Goal: Information Seeking & Learning: Learn about a topic

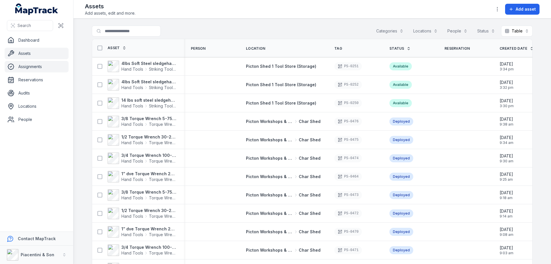
click at [32, 64] on link "Assignments" at bounding box center [37, 66] width 64 height 11
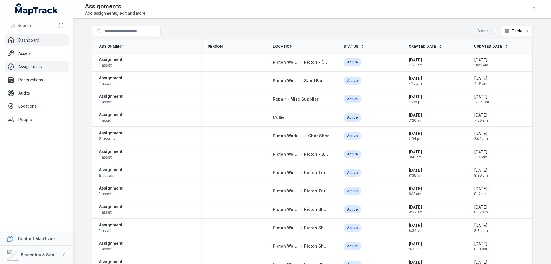
click at [34, 37] on link "Dashboard" at bounding box center [37, 39] width 64 height 11
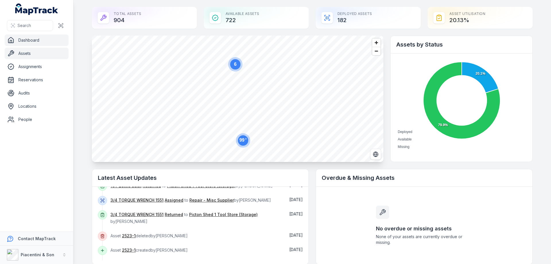
click at [25, 52] on link "Assets" at bounding box center [37, 53] width 64 height 11
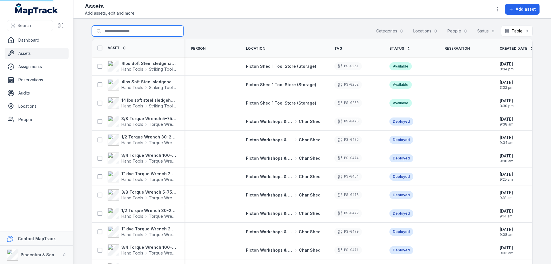
click at [113, 30] on input "Search for assets" at bounding box center [138, 31] width 92 height 11
type input "******"
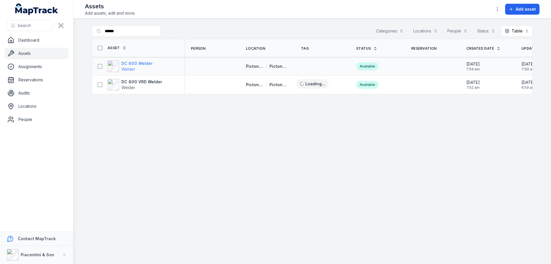
click at [143, 65] on strong "DC 600 Welder" at bounding box center [136, 64] width 31 height 6
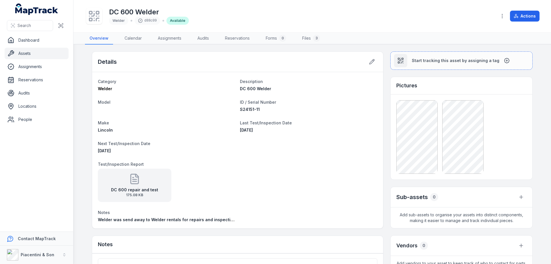
click at [129, 189] on strong "DC 600 repair and test" at bounding box center [134, 190] width 47 height 6
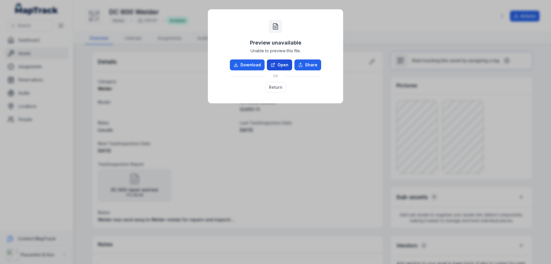
click at [282, 61] on link "Open" at bounding box center [279, 64] width 25 height 11
click at [274, 87] on button "Return" at bounding box center [275, 87] width 21 height 11
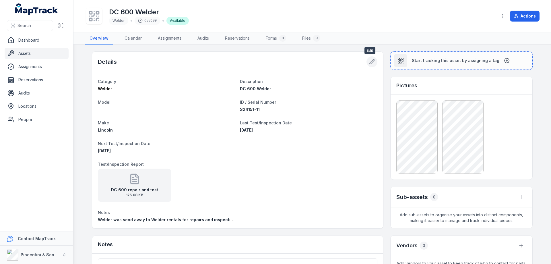
click at [369, 62] on icon at bounding box center [372, 62] width 6 height 6
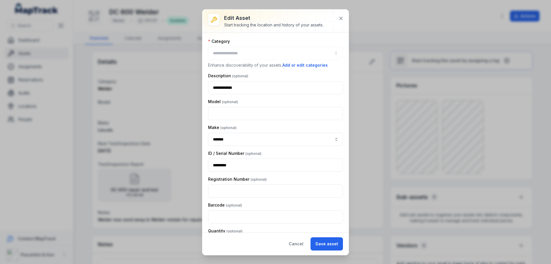
type input "******"
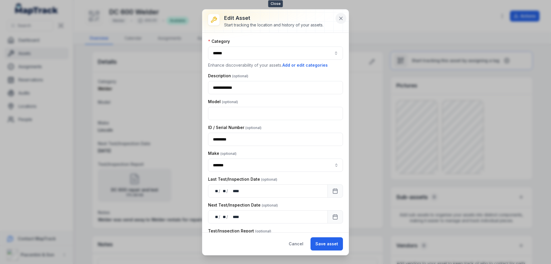
click at [342, 17] on icon at bounding box center [340, 18] width 3 height 3
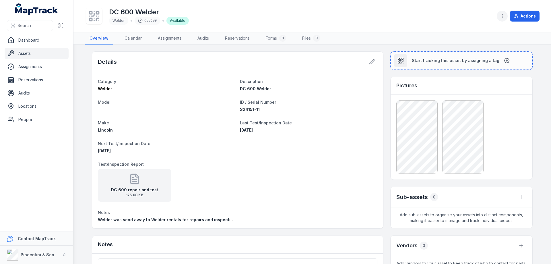
click at [503, 14] on icon "button" at bounding box center [502, 16] width 6 height 6
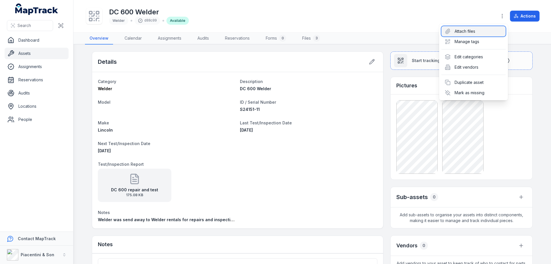
click at [466, 30] on div "Attach files" at bounding box center [473, 31] width 64 height 10
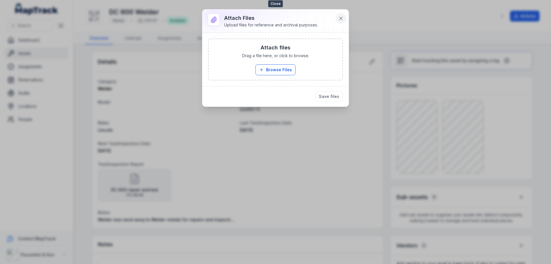
click at [341, 19] on icon at bounding box center [340, 18] width 3 height 3
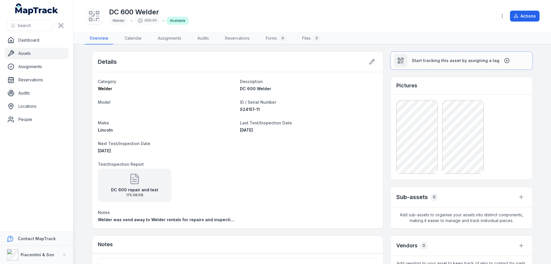
click at [418, 20] on div "DC 600 Welder Welder d88c09 Available" at bounding box center [288, 16] width 407 height 18
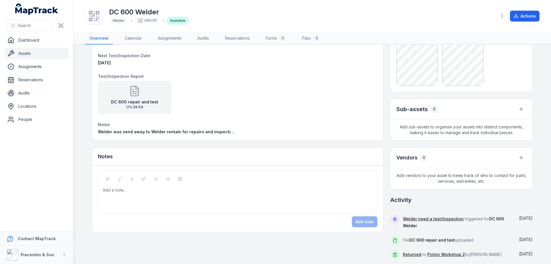
scroll to position [136, 0]
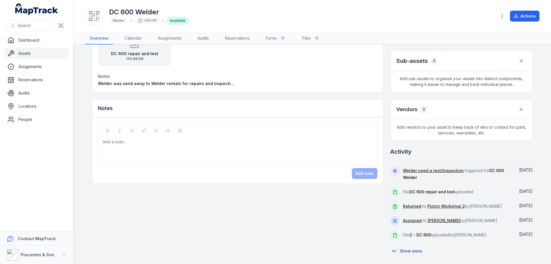
click at [406, 250] on button "Show more" at bounding box center [408, 251] width 36 height 12
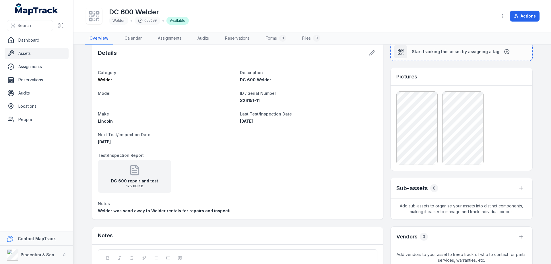
scroll to position [0, 0]
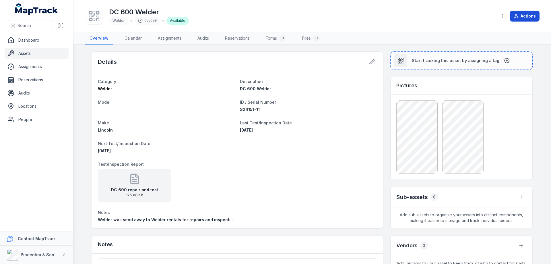
click at [528, 15] on button "Actions" at bounding box center [525, 16] width 30 height 11
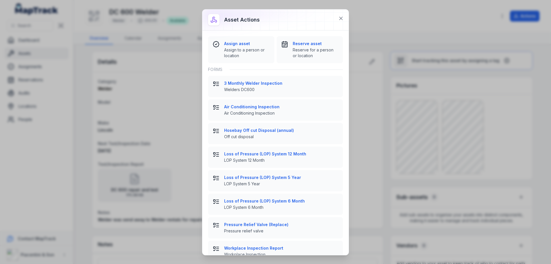
click at [372, 46] on div "Asset actions Assign asset Assign to a person or location Reserve asset Reserve…" at bounding box center [275, 132] width 551 height 264
click at [341, 17] on icon at bounding box center [341, 18] width 6 height 6
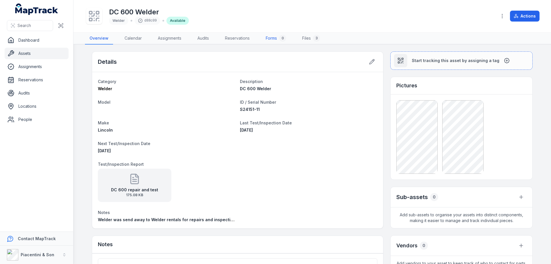
click at [271, 37] on link "Forms 0" at bounding box center [276, 38] width 30 height 12
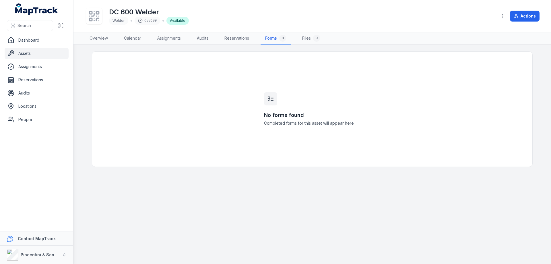
click at [271, 98] on icon at bounding box center [270, 98] width 7 height 7
click at [288, 117] on h3 "No forms found" at bounding box center [312, 115] width 96 height 8
click at [290, 113] on h3 "No forms found" at bounding box center [312, 115] width 96 height 8
click at [103, 38] on link "Overview" at bounding box center [99, 38] width 28 height 12
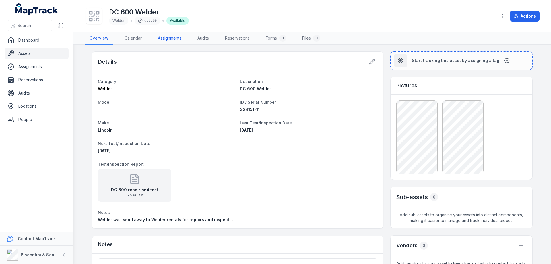
click at [167, 39] on link "Assignments" at bounding box center [169, 38] width 33 height 12
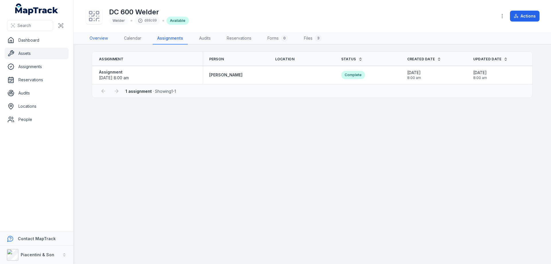
click at [99, 35] on link "Overview" at bounding box center [99, 38] width 28 height 12
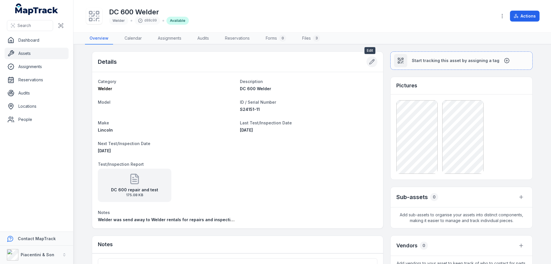
click at [366, 59] on button at bounding box center [371, 61] width 11 height 11
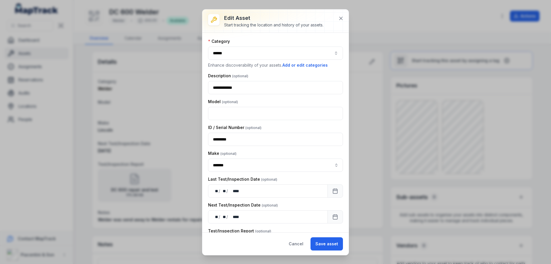
scroll to position [65, 0]
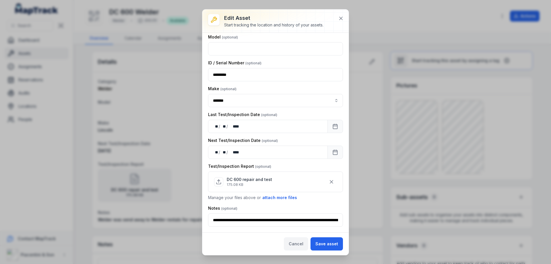
click at [296, 244] on button "Cancel" at bounding box center [296, 243] width 24 height 13
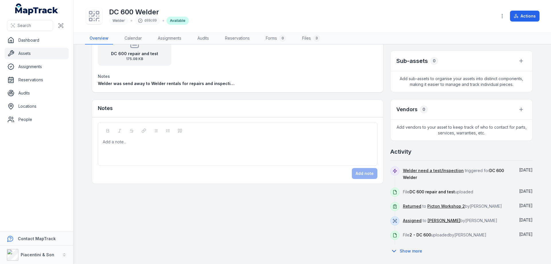
scroll to position [0, 0]
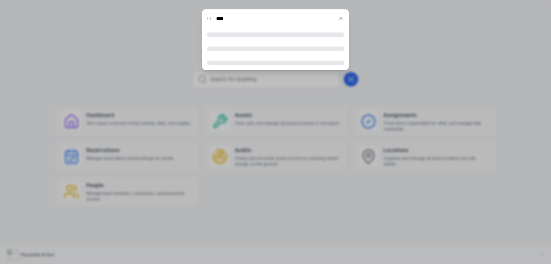
type input "****"
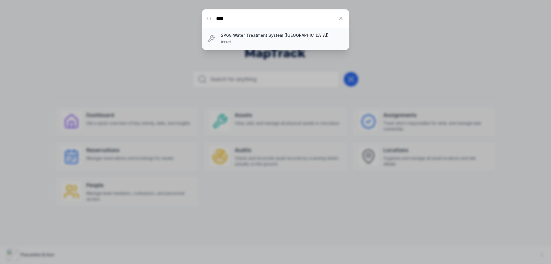
click at [290, 34] on strong "SP68 Water Treatment System ([GEOGRAPHIC_DATA])" at bounding box center [282, 35] width 123 height 6
